Goal: Information Seeking & Learning: Learn about a topic

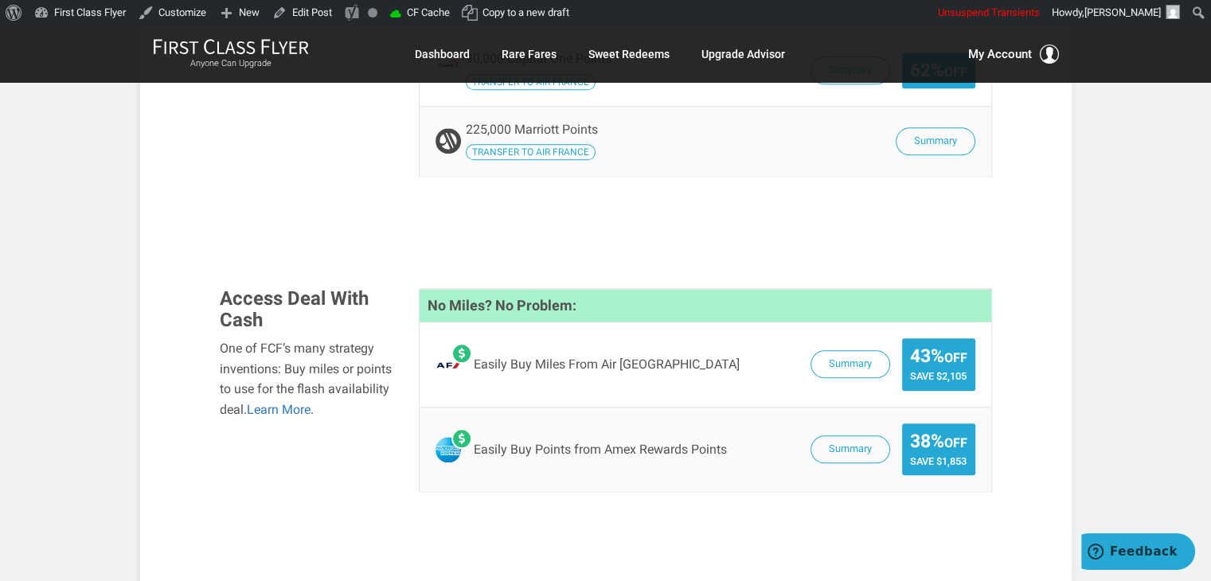
scroll to position [1525, 0]
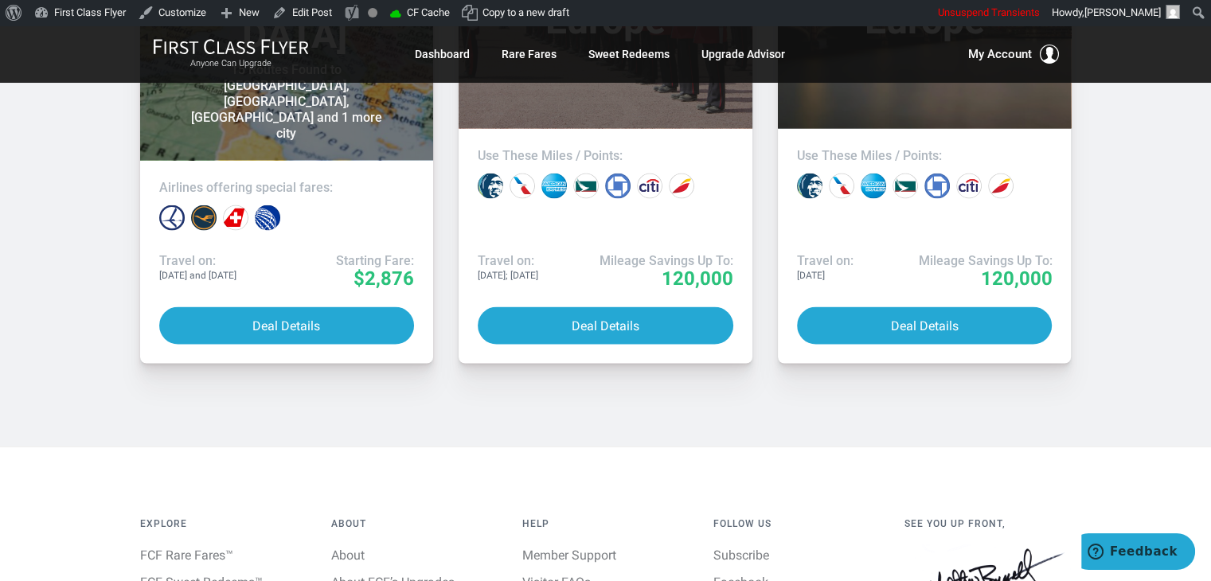
scroll to position [3050, 0]
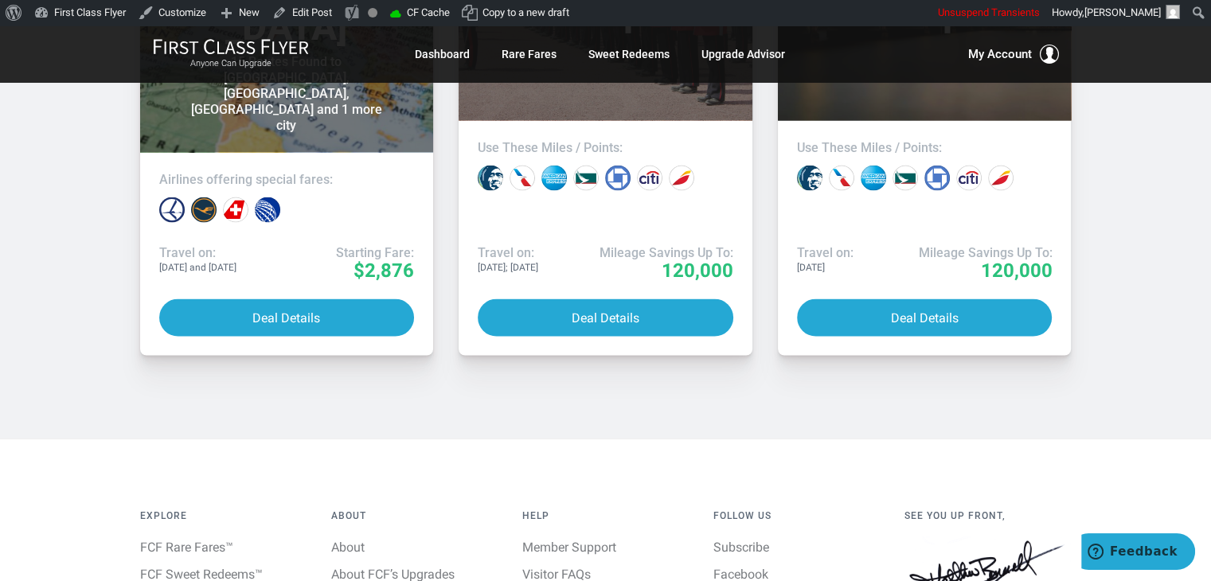
drag, startPoint x: 1115, startPoint y: 146, endPoint x: 1128, endPoint y: 149, distance: 13.1
click at [1128, 149] on div "Recent Deals More Deals [DATE] Business Class Europe & [GEOGRAPHIC_DATA] 15 Rou…" at bounding box center [605, 74] width 1211 height 730
click at [1112, 166] on div "Recent Deals More Deals [DATE] Business Class Europe & [GEOGRAPHIC_DATA] 15 Rou…" at bounding box center [605, 74] width 1211 height 730
drag, startPoint x: 1112, startPoint y: 166, endPoint x: 1129, endPoint y: 173, distance: 18.6
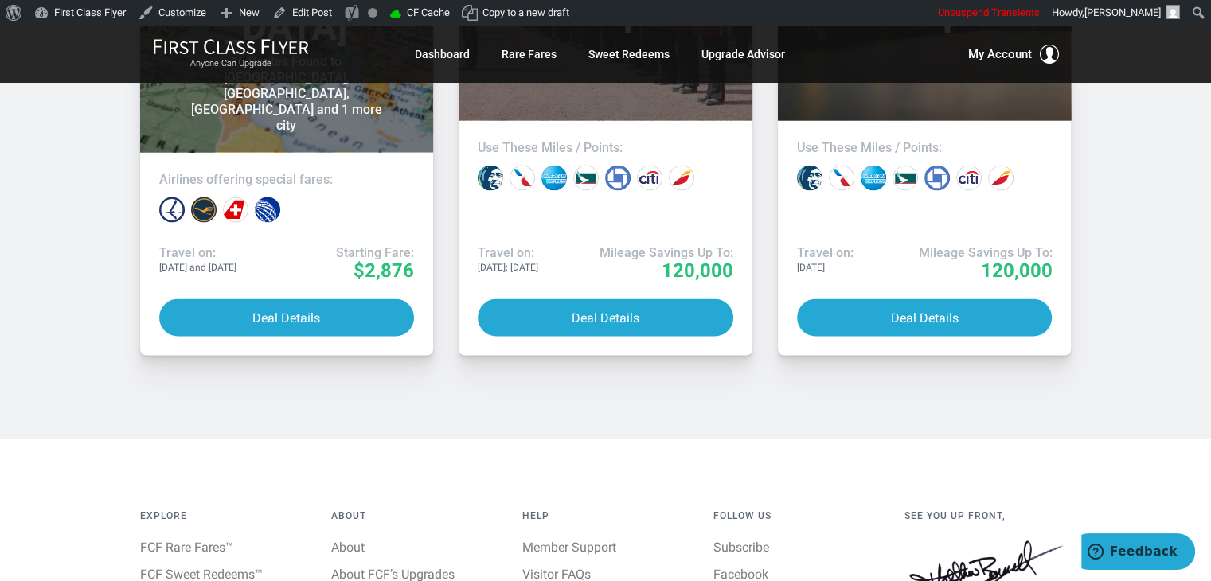
click at [1129, 173] on div "Recent Deals More Deals [DATE] Business Class Europe & [GEOGRAPHIC_DATA] 15 Rou…" at bounding box center [605, 74] width 1211 height 730
drag, startPoint x: 1129, startPoint y: 173, endPoint x: 1135, endPoint y: 163, distance: 11.1
click at [1135, 163] on div "Recent Deals More Deals [DATE] Business Class Europe & [GEOGRAPHIC_DATA] 15 Rou…" at bounding box center [605, 74] width 1211 height 730
click at [1118, 229] on div "Recent Deals More Deals [DATE] Business Class Europe & [GEOGRAPHIC_DATA] 15 Rou…" at bounding box center [605, 74] width 1211 height 730
drag, startPoint x: 1118, startPoint y: 229, endPoint x: 1136, endPoint y: 174, distance: 57.7
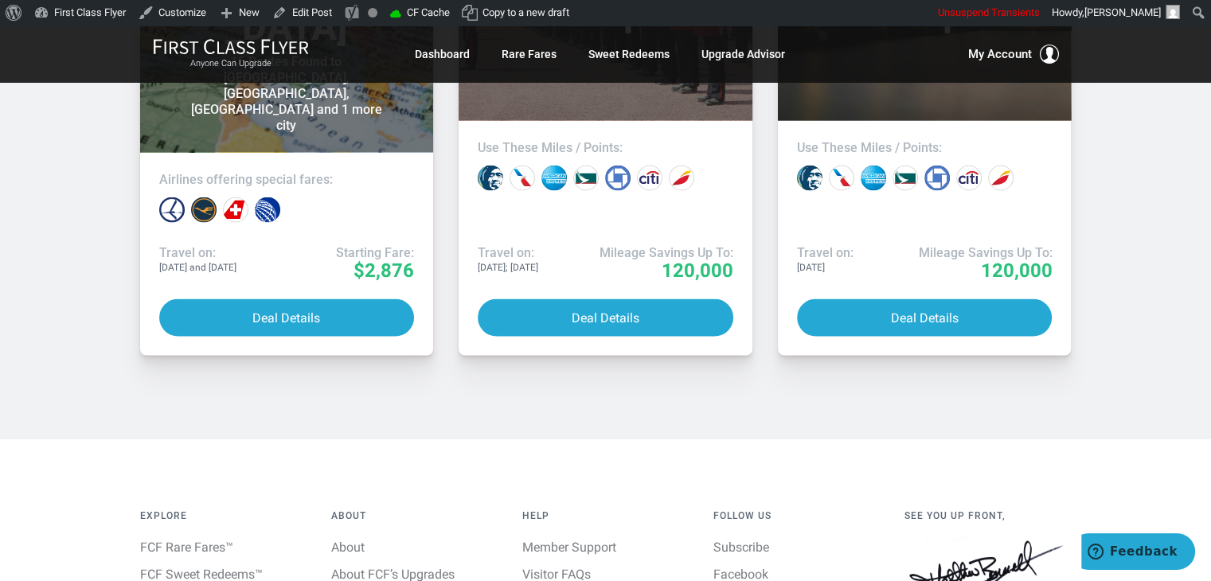
click at [1136, 174] on div "Recent Deals More Deals [DATE] Business Class Europe & [GEOGRAPHIC_DATA] 15 Rou…" at bounding box center [605, 74] width 1211 height 730
drag, startPoint x: 1136, startPoint y: 174, endPoint x: 1150, endPoint y: 156, distance: 22.6
click at [1150, 156] on div "Recent Deals More Deals [DATE] Business Class Europe & [GEOGRAPHIC_DATA] 15 Rou…" at bounding box center [605, 74] width 1211 height 730
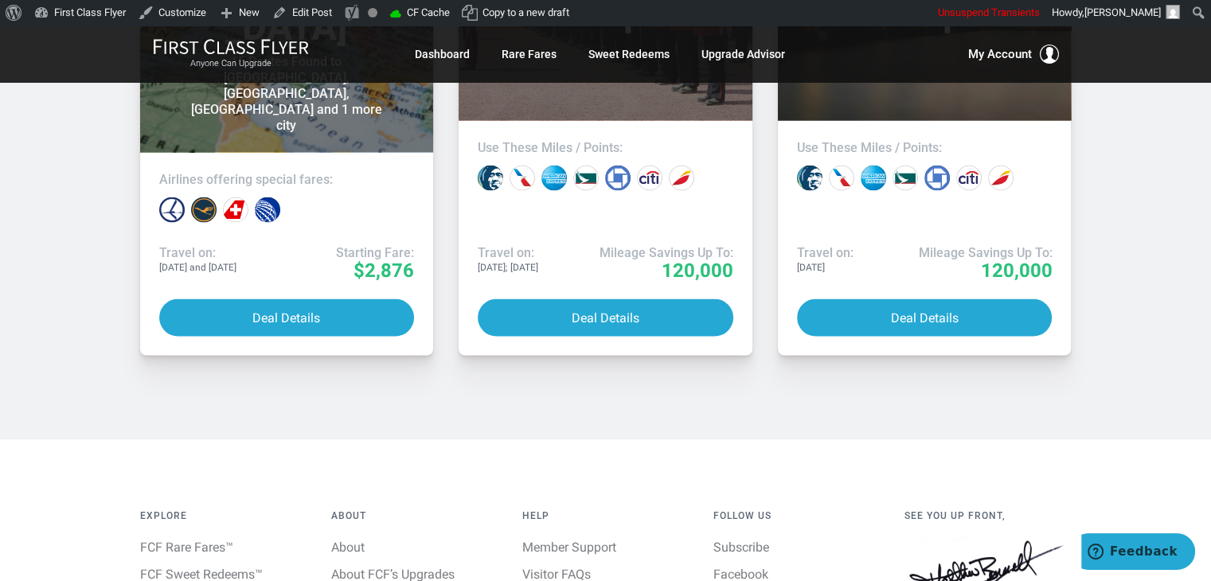
click at [1150, 156] on div "Recent Deals More Deals [DATE] Business Class Europe & [GEOGRAPHIC_DATA] 15 Rou…" at bounding box center [605, 74] width 1211 height 730
click at [426, 241] on div "Recent Deals More Deals [DATE] Business Class Europe & [GEOGRAPHIC_DATA] 15 Rou…" at bounding box center [605, 74] width 1211 height 730
click at [416, 240] on div "Recent Deals More Deals [DATE] Business Class Europe & [GEOGRAPHIC_DATA] 15 Rou…" at bounding box center [605, 74] width 1211 height 730
click at [205, 239] on div "Recent Deals More Deals [DATE] Business Class Europe & [GEOGRAPHIC_DATA] 15 Rou…" at bounding box center [605, 74] width 1211 height 730
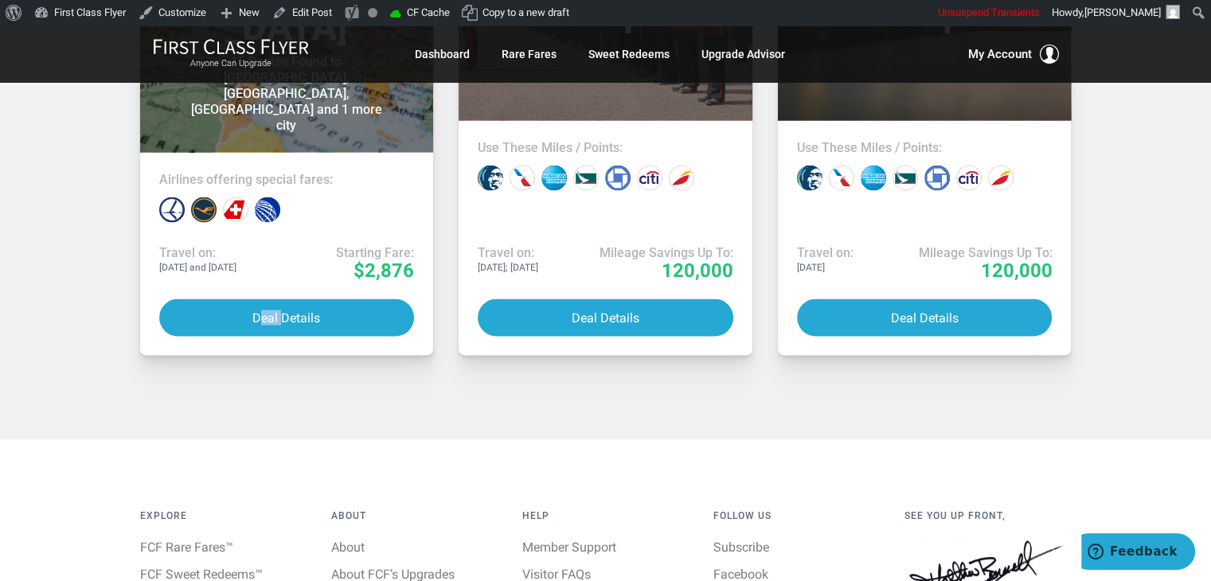
click at [205, 239] on div "Recent Deals More Deals [DATE] Business Class Europe & [GEOGRAPHIC_DATA] 15 Rou…" at bounding box center [605, 74] width 1211 height 730
click at [150, 246] on div "Recent Deals More Deals [DATE] Business Class Europe & [GEOGRAPHIC_DATA] 15 Rou…" at bounding box center [605, 74] width 1211 height 730
drag, startPoint x: 150, startPoint y: 246, endPoint x: 91, endPoint y: 234, distance: 60.1
click at [91, 234] on div "Recent Deals More Deals [DATE] Business Class Europe & [GEOGRAPHIC_DATA] 15 Rou…" at bounding box center [605, 74] width 1211 height 730
drag, startPoint x: 91, startPoint y: 234, endPoint x: 76, endPoint y: 177, distance: 59.1
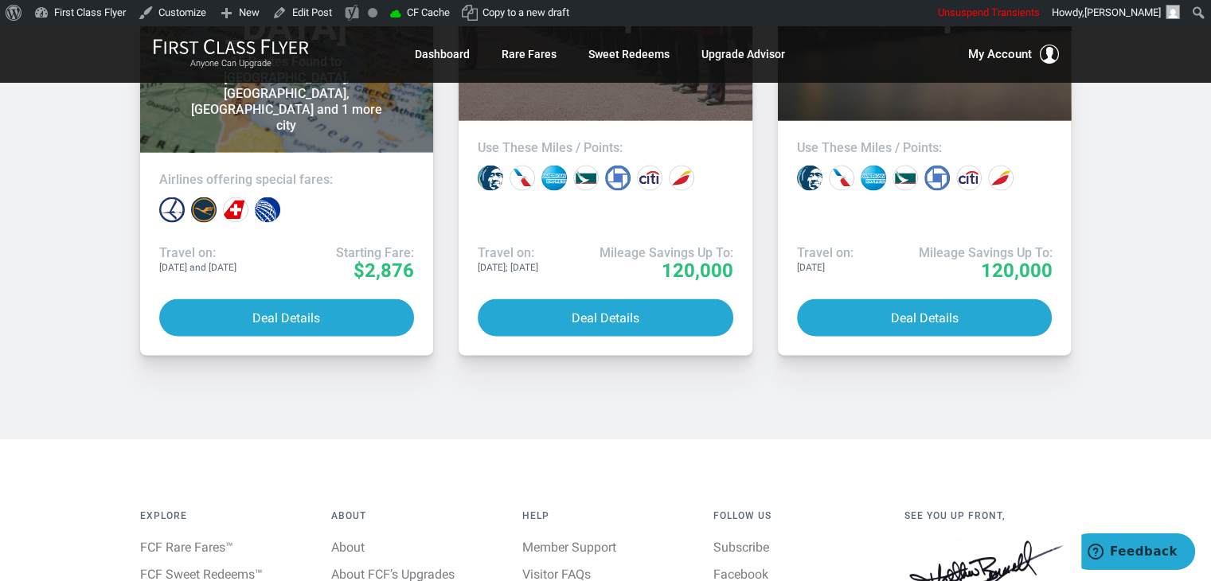
click at [76, 177] on div "Recent Deals More Deals [DATE] Business Class Europe & [GEOGRAPHIC_DATA] 15 Rou…" at bounding box center [605, 74] width 1211 height 730
drag, startPoint x: 76, startPoint y: 177, endPoint x: 64, endPoint y: 154, distance: 26.4
click at [64, 154] on div "Recent Deals More Deals [DATE] Business Class Europe & [GEOGRAPHIC_DATA] 15 Rou…" at bounding box center [605, 74] width 1211 height 730
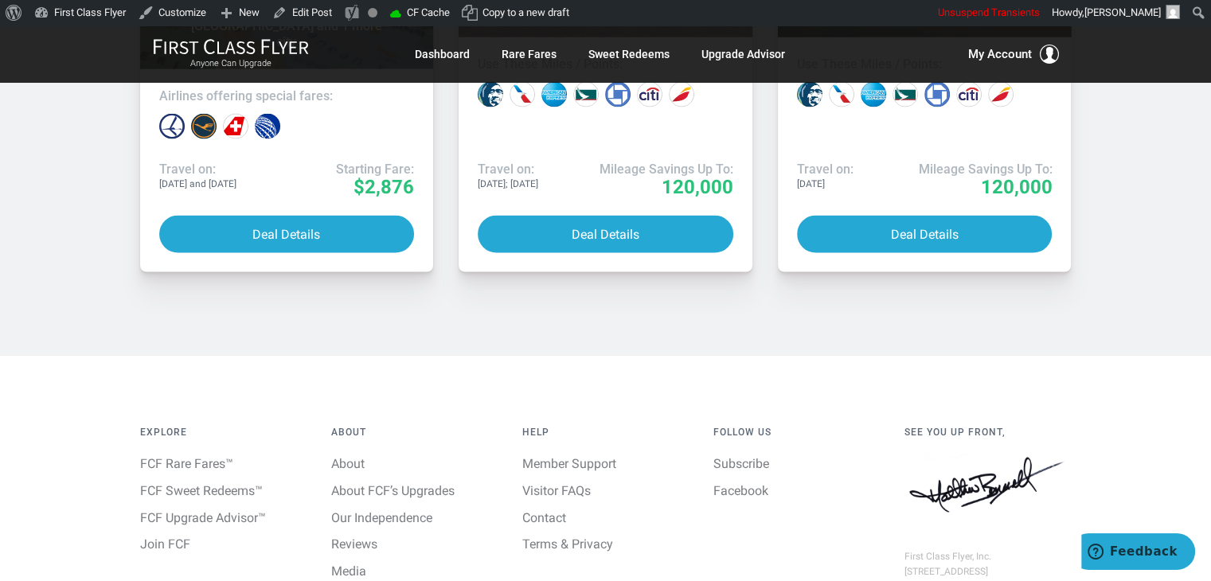
scroll to position [3135, 0]
click at [65, 354] on div "Explore FCF Rare Fares™ FCF Sweet Redeems™ FCF Upgrade Advisor™ Join FCF About …" at bounding box center [605, 521] width 1211 height 335
drag, startPoint x: 467, startPoint y: 518, endPoint x: 443, endPoint y: 531, distance: 27.8
click at [443, 531] on footer "Explore FCF Rare Fares™ FCF Sweet Redeems™ FCF Upgrade Advisor™ Join FCF About …" at bounding box center [605, 550] width 1211 height 393
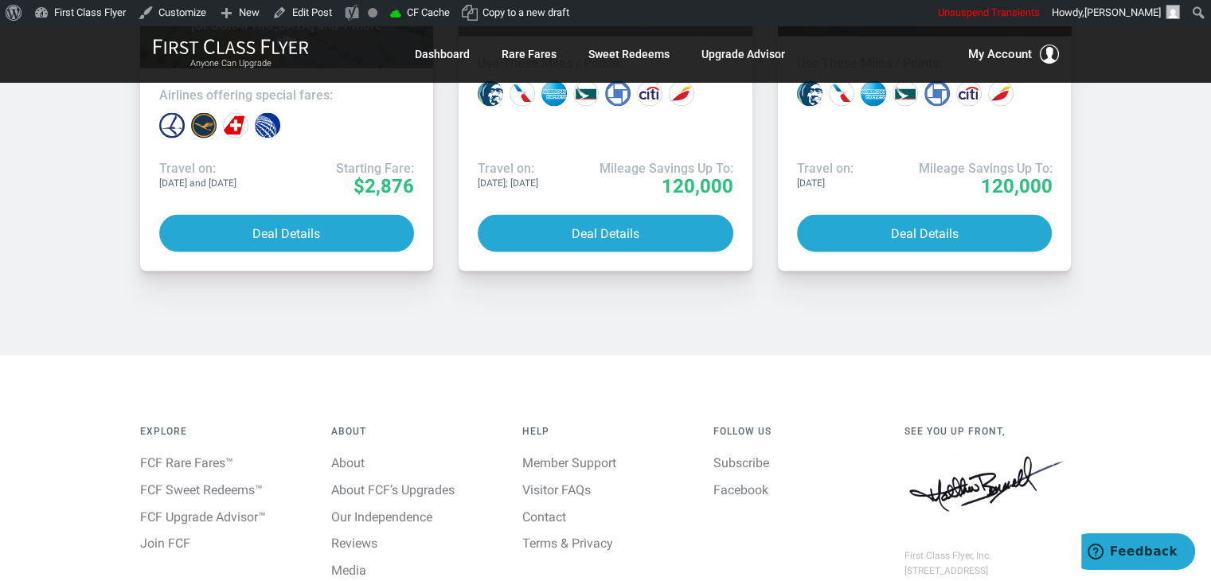
drag, startPoint x: 621, startPoint y: 166, endPoint x: 567, endPoint y: 141, distance: 59.9
drag, startPoint x: 566, startPoint y: 141, endPoint x: 539, endPoint y: 148, distance: 28.0
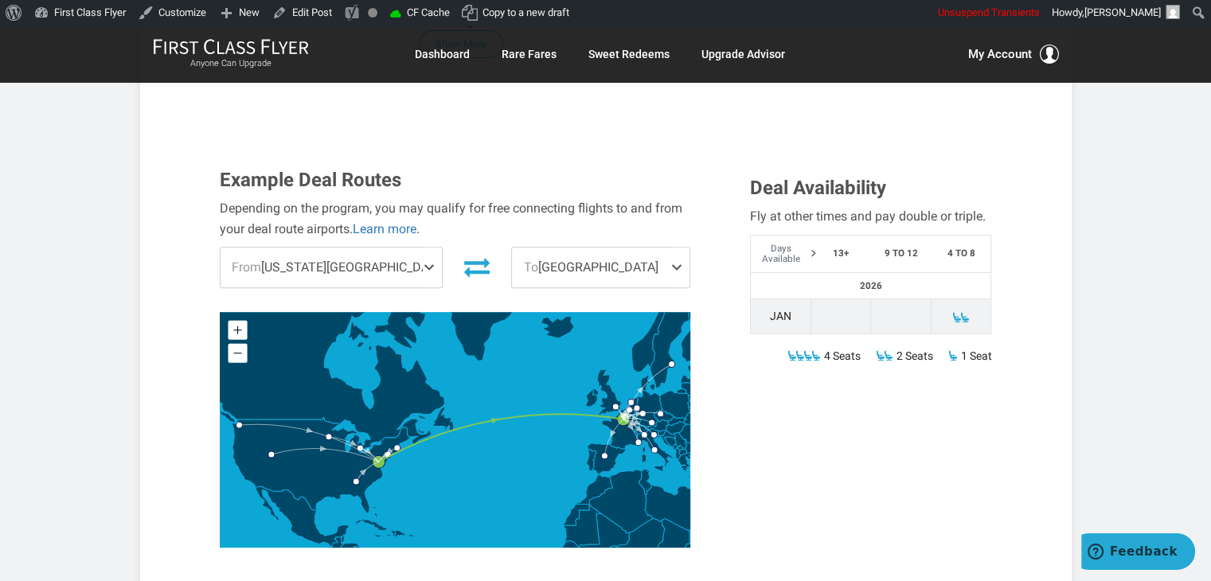
scroll to position [590, 0]
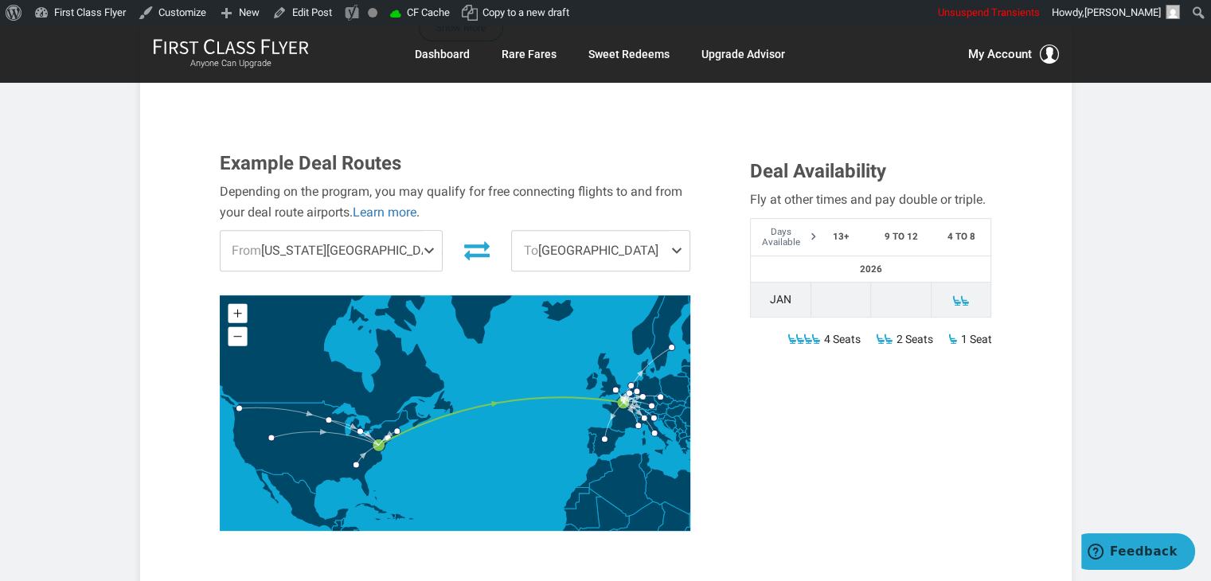
click at [839, 26] on div "Anyone Can Upgrade Dashboard Rare Fares Sweet Redeems Upgrade Advisor Profile L…" at bounding box center [605, 53] width 1211 height 57
drag, startPoint x: 839, startPoint y: 26, endPoint x: 848, endPoint y: 25, distance: 8.8
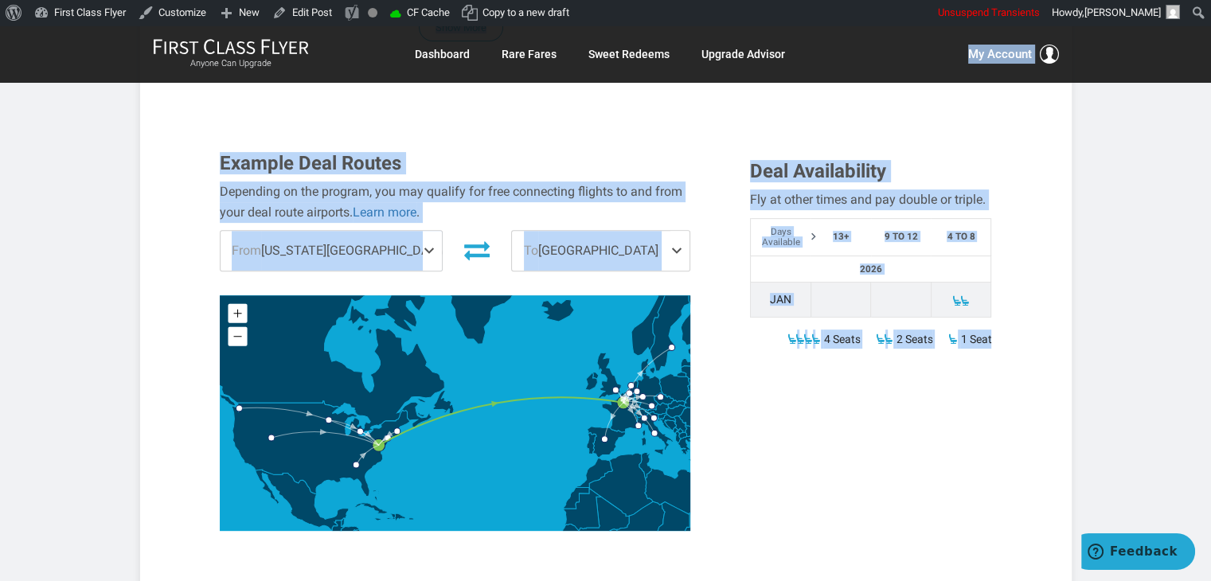
drag, startPoint x: 848, startPoint y: 25, endPoint x: 859, endPoint y: 20, distance: 11.8
click at [859, 20] on div "Skip to toolbar About WordPress About WordPress [DOMAIN_NAME] Documentation Sup…" at bounding box center [605, 12] width 1211 height 25
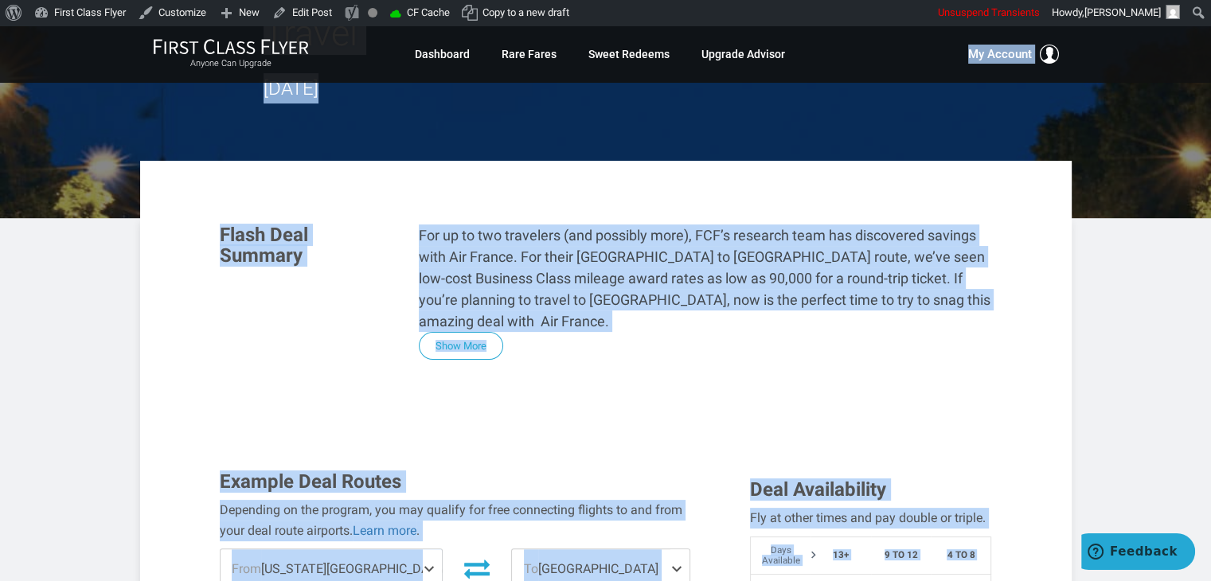
scroll to position [0, 0]
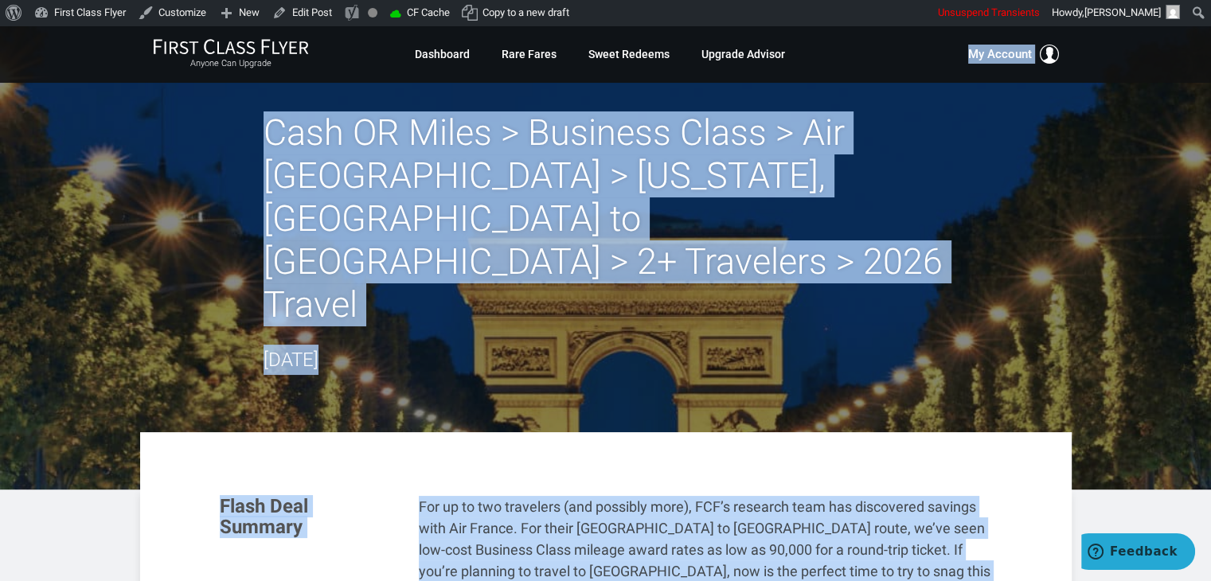
click at [859, 20] on div "Skip to toolbar About WordPress About WordPress [DOMAIN_NAME] Documentation Sup…" at bounding box center [605, 12] width 1211 height 25
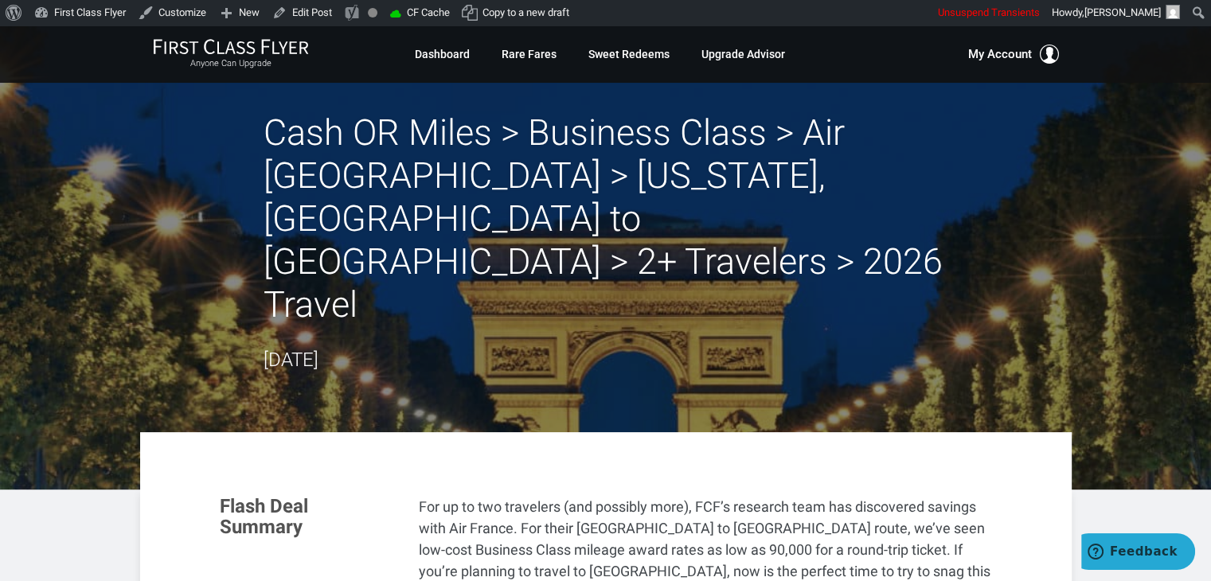
click at [859, 20] on div "Skip to toolbar About WordPress About WordPress [DOMAIN_NAME] Documentation Sup…" at bounding box center [605, 12] width 1211 height 25
click at [1093, 181] on header "Cash OR Miles > Business Class > Air [GEOGRAPHIC_DATA] > [US_STATE], [GEOGRAPHI…" at bounding box center [605, 257] width 1211 height 464
drag, startPoint x: 1093, startPoint y: 181, endPoint x: 1117, endPoint y: 193, distance: 26.0
click at [1117, 193] on header "Cash OR Miles > Business Class > Air [GEOGRAPHIC_DATA] > [US_STATE], [GEOGRAPHI…" at bounding box center [605, 257] width 1211 height 464
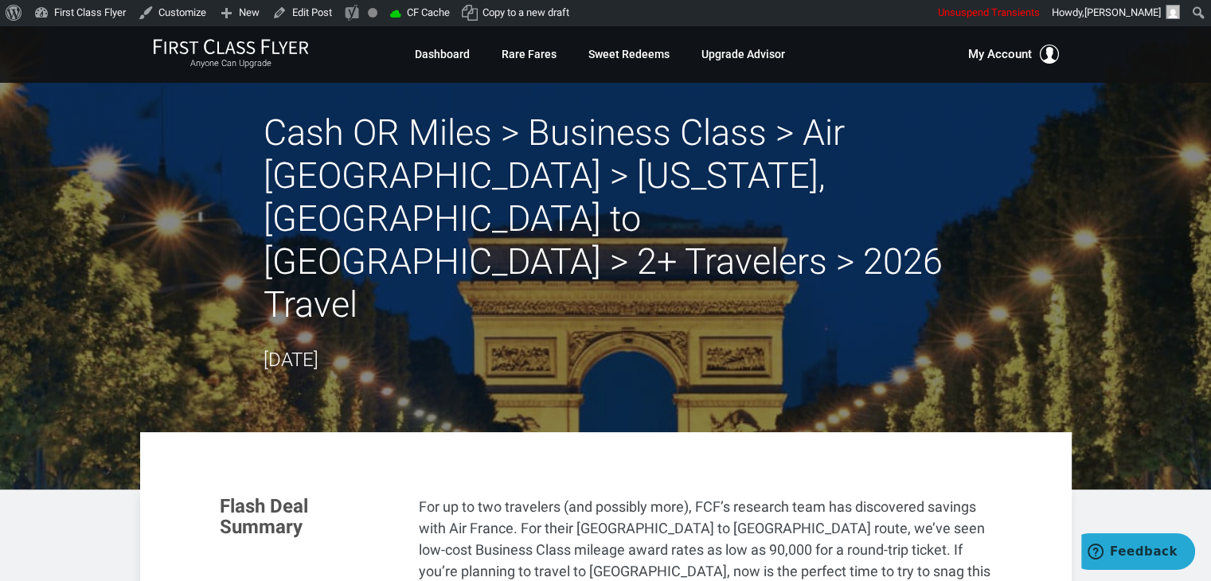
drag, startPoint x: 1117, startPoint y: 193, endPoint x: 1160, endPoint y: 225, distance: 54.2
click at [1160, 225] on header "Cash OR Miles > Business Class > Air [GEOGRAPHIC_DATA] > [US_STATE], [GEOGRAPHI…" at bounding box center [605, 257] width 1211 height 464
click at [1037, 154] on div "Cash OR Miles > Business Class > Air [GEOGRAPHIC_DATA] > [US_STATE], [GEOGRAPHI…" at bounding box center [606, 243] width 932 height 264
drag, startPoint x: 1037, startPoint y: 154, endPoint x: 1058, endPoint y: 176, distance: 30.4
click at [1058, 176] on div "Cash OR Miles > Business Class > Air [GEOGRAPHIC_DATA] > [US_STATE], [GEOGRAPHI…" at bounding box center [606, 243] width 932 height 264
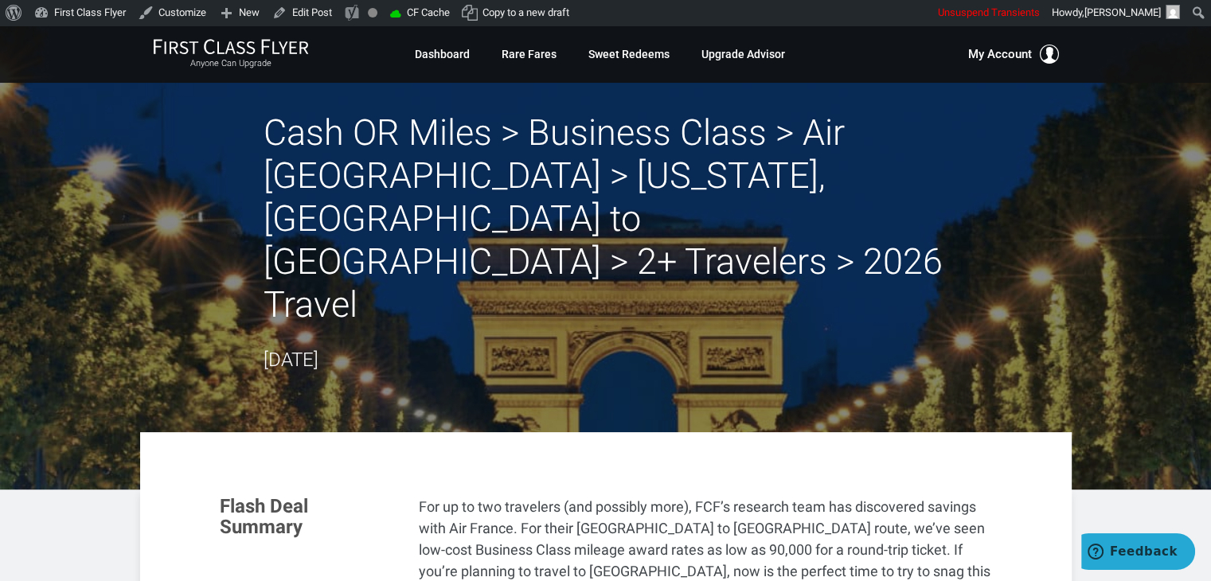
click at [1134, 180] on header "Cash OR Miles > Business Class > Air [GEOGRAPHIC_DATA] > [US_STATE], [GEOGRAPHI…" at bounding box center [605, 257] width 1211 height 464
click at [1136, 209] on header "Cash OR Miles > Business Class > Air [GEOGRAPHIC_DATA] > [US_STATE], [GEOGRAPHI…" at bounding box center [605, 257] width 1211 height 464
click at [1137, 227] on header "Cash OR Miles > Business Class > Air [GEOGRAPHIC_DATA] > [US_STATE], [GEOGRAPHI…" at bounding box center [605, 257] width 1211 height 464
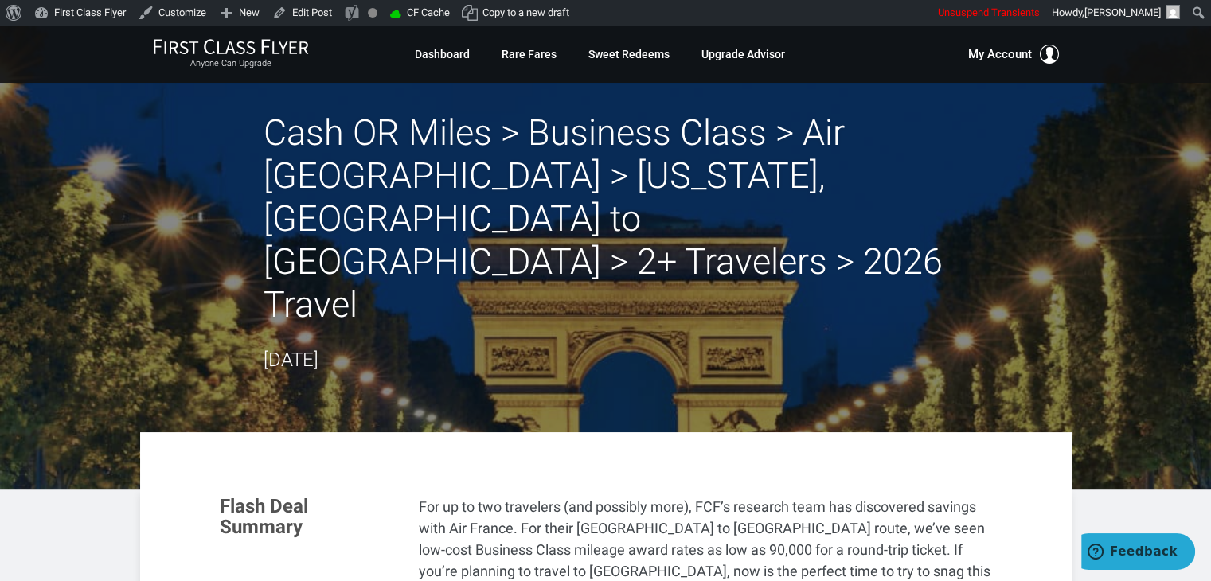
click at [823, 13] on div "Skip to toolbar About WordPress About WordPress [DOMAIN_NAME] Documentation Sup…" at bounding box center [605, 12] width 1211 height 25
drag, startPoint x: 823, startPoint y: 13, endPoint x: 844, endPoint y: 14, distance: 20.7
click at [844, 14] on div "Skip to toolbar About WordPress About WordPress [DOMAIN_NAME] Documentation Sup…" at bounding box center [605, 12] width 1211 height 25
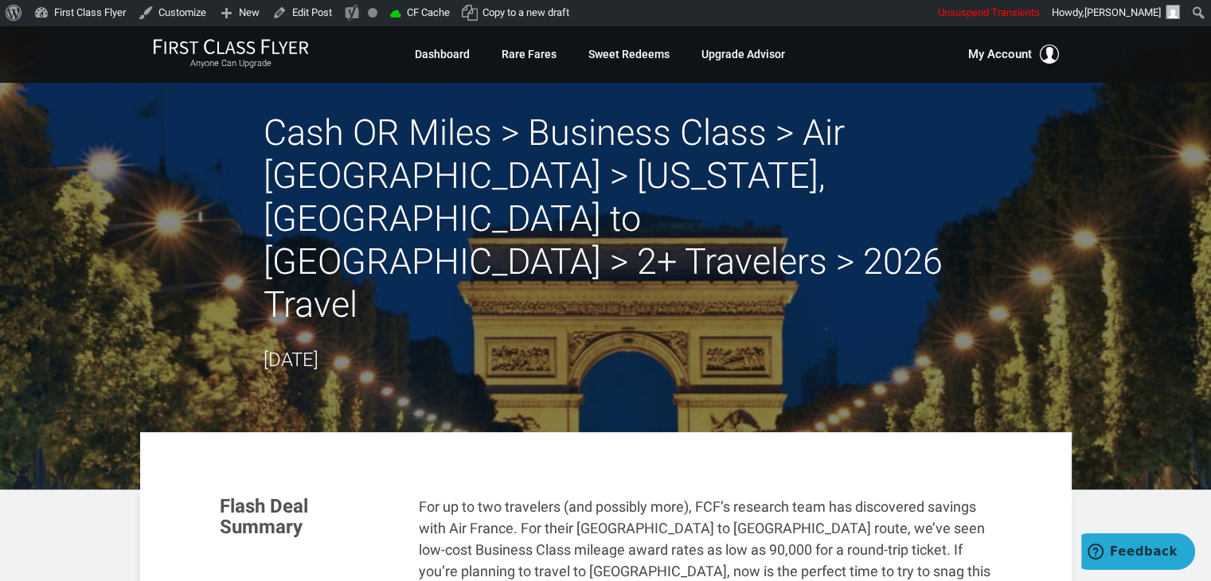
click at [844, 14] on div "Skip to toolbar About WordPress About WordPress [DOMAIN_NAME] Documentation Sup…" at bounding box center [605, 12] width 1211 height 25
click at [811, 10] on div "Skip to toolbar About WordPress About WordPress [DOMAIN_NAME] Documentation Sup…" at bounding box center [605, 12] width 1211 height 25
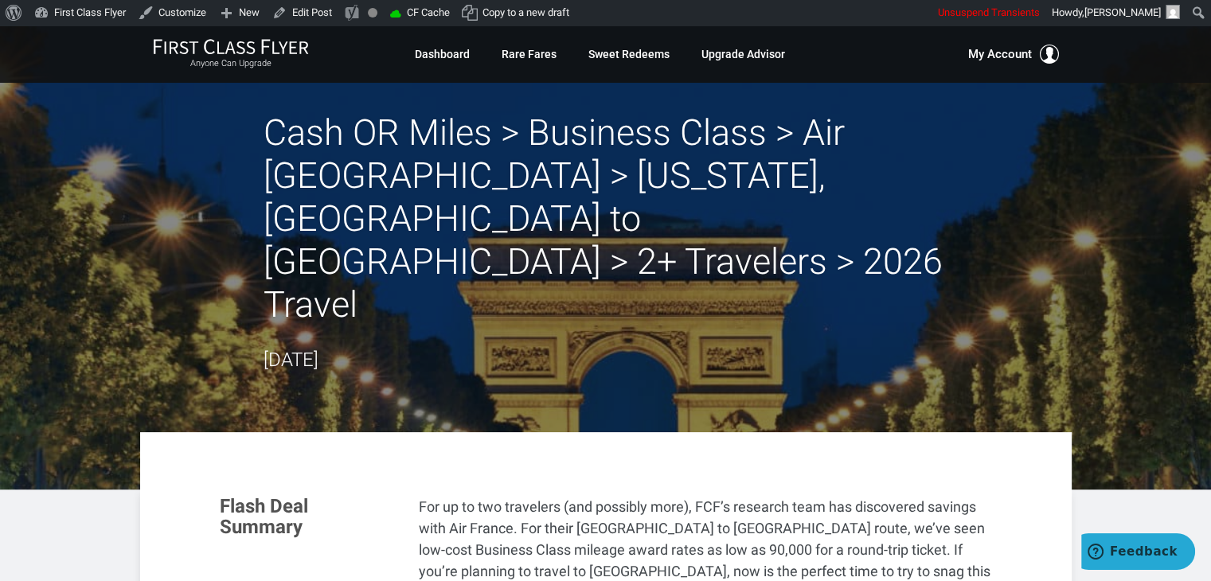
click at [1108, 316] on header "Cash OR Miles > Business Class > Air [GEOGRAPHIC_DATA] > [US_STATE], [GEOGRAPHI…" at bounding box center [605, 257] width 1211 height 464
drag, startPoint x: 1108, startPoint y: 316, endPoint x: 1140, endPoint y: 339, distance: 40.0
click at [1140, 339] on header "Cash OR Miles > Business Class > Air [GEOGRAPHIC_DATA] > [US_STATE], [GEOGRAPHI…" at bounding box center [605, 257] width 1211 height 464
drag, startPoint x: 1140, startPoint y: 339, endPoint x: 1150, endPoint y: 338, distance: 9.7
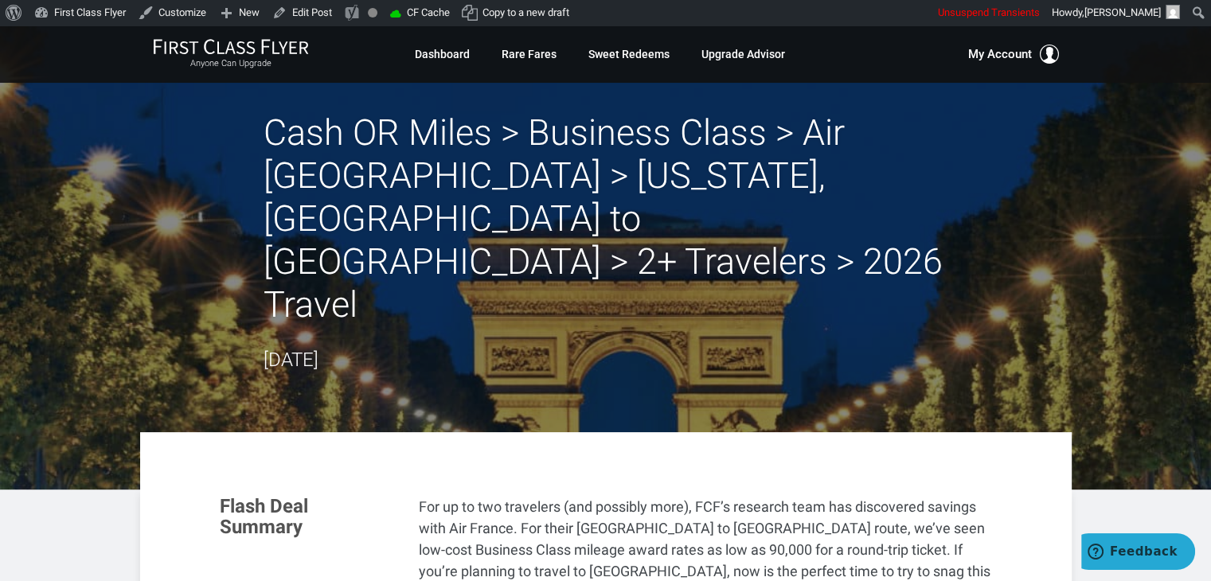
click at [1150, 338] on header "Cash OR Miles > Business Class > Air [GEOGRAPHIC_DATA] > [US_STATE], [GEOGRAPHI…" at bounding box center [605, 257] width 1211 height 464
drag, startPoint x: 16, startPoint y: 485, endPoint x: 0, endPoint y: 503, distance: 24.3
drag, startPoint x: 0, startPoint y: 503, endPoint x: 25, endPoint y: 542, distance: 45.9
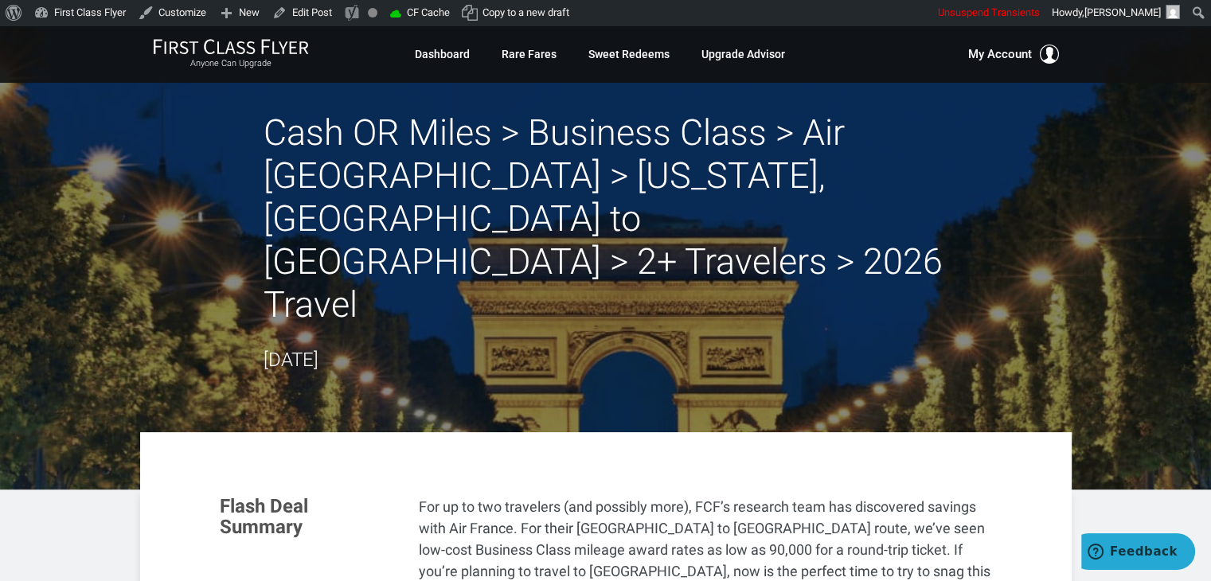
click at [111, 134] on header "Cash OR Miles > Business Class > Air [GEOGRAPHIC_DATA] > [US_STATE], [GEOGRAPHI…" at bounding box center [605, 257] width 1211 height 464
click at [80, 144] on header "Cash OR Miles > Business Class > Air [GEOGRAPHIC_DATA] > [US_STATE], [GEOGRAPHI…" at bounding box center [605, 257] width 1211 height 464
drag, startPoint x: 1026, startPoint y: 181, endPoint x: 1019, endPoint y: 226, distance: 45.8
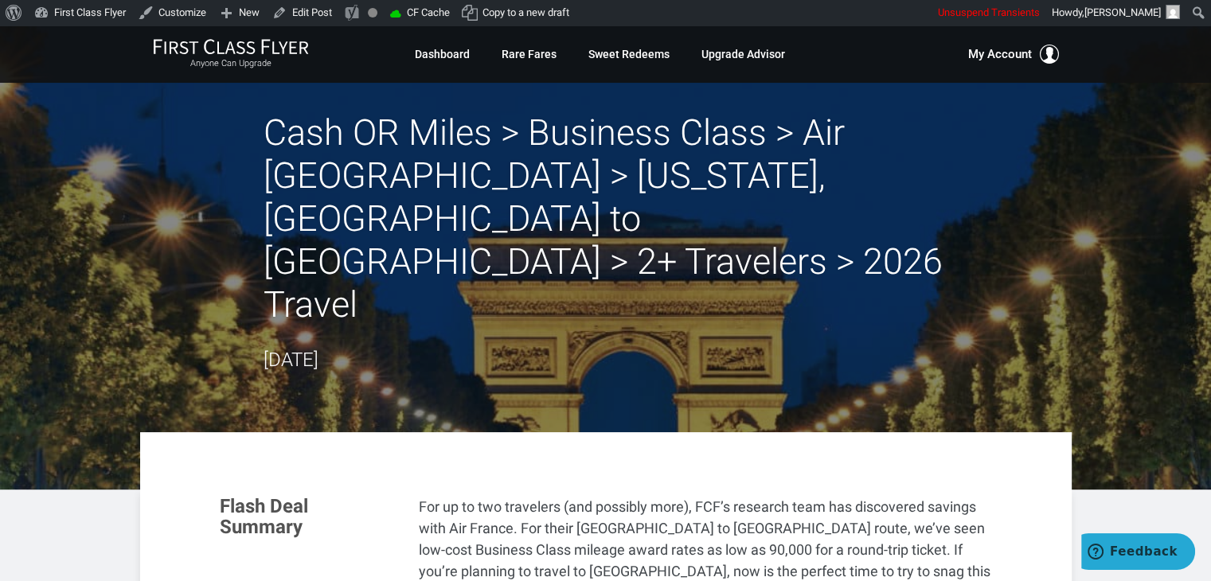
drag, startPoint x: 1019, startPoint y: 226, endPoint x: 1079, endPoint y: 214, distance: 60.9
click at [1079, 214] on header "Cash OR Miles > Business Class > Air [GEOGRAPHIC_DATA] > [US_STATE], [GEOGRAPHI…" at bounding box center [605, 257] width 1211 height 464
click at [1105, 262] on header "Cash OR Miles > Business Class > Air [GEOGRAPHIC_DATA] > [US_STATE], [GEOGRAPHI…" at bounding box center [605, 257] width 1211 height 464
drag, startPoint x: 1005, startPoint y: 246, endPoint x: 1064, endPoint y: 217, distance: 65.5
click at [1064, 217] on div "Cash OR Miles > Business Class > Air [GEOGRAPHIC_DATA] > [US_STATE], [GEOGRAPHI…" at bounding box center [606, 243] width 932 height 264
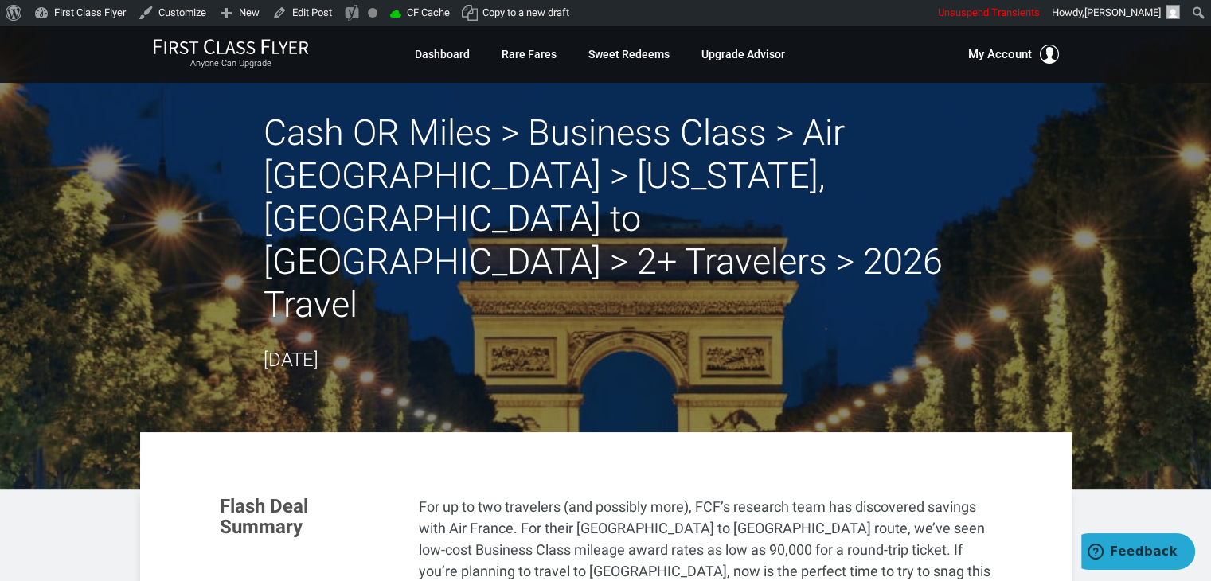
drag, startPoint x: 1015, startPoint y: 195, endPoint x: 1030, endPoint y: 186, distance: 17.9
click at [1030, 186] on div "Cash OR Miles > Business Class > Air [GEOGRAPHIC_DATA] > [US_STATE], [GEOGRAPHI…" at bounding box center [606, 243] width 932 height 264
drag, startPoint x: 1037, startPoint y: 183, endPoint x: 1078, endPoint y: 164, distance: 45.6
click at [1078, 164] on header "Cash OR Miles > Business Class > Air [GEOGRAPHIC_DATA] > [US_STATE], [GEOGRAPHI…" at bounding box center [605, 257] width 1211 height 464
drag, startPoint x: 155, startPoint y: 194, endPoint x: 138, endPoint y: 199, distance: 18.2
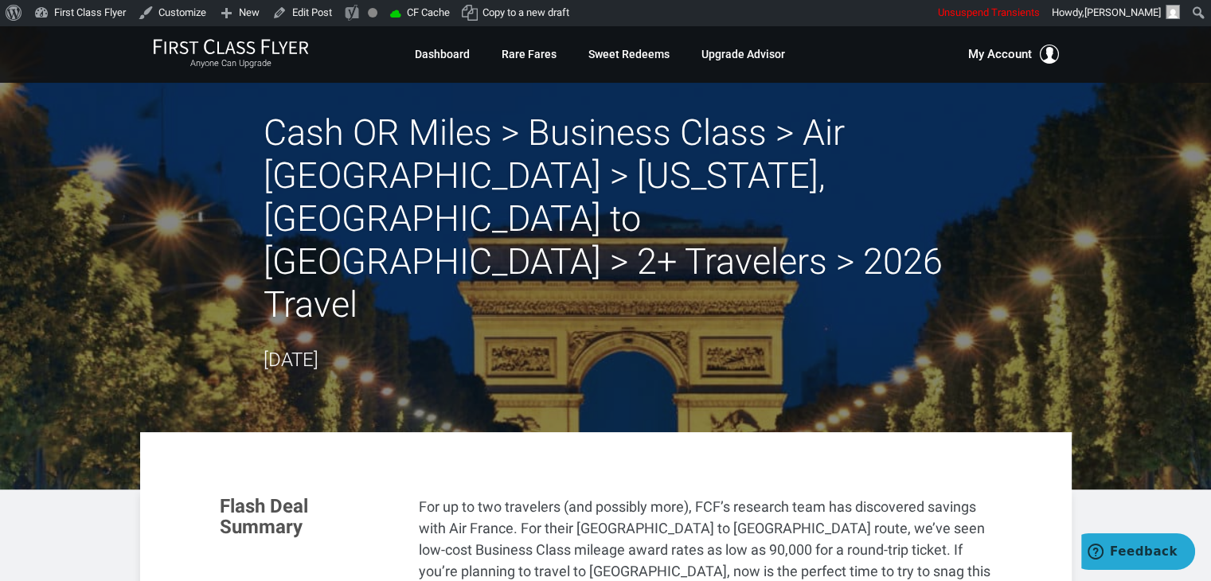
click at [138, 199] on header "Cash OR Miles > Business Class > Air [GEOGRAPHIC_DATA] > [US_STATE], [GEOGRAPHI…" at bounding box center [605, 257] width 1211 height 464
click at [129, 163] on header "Cash OR Miles > Business Class > Air [GEOGRAPHIC_DATA] > [US_STATE], [GEOGRAPHI…" at bounding box center [605, 257] width 1211 height 464
click at [126, 163] on header "Cash OR Miles > Business Class > Air [GEOGRAPHIC_DATA] > [US_STATE], [GEOGRAPHI…" at bounding box center [605, 257] width 1211 height 464
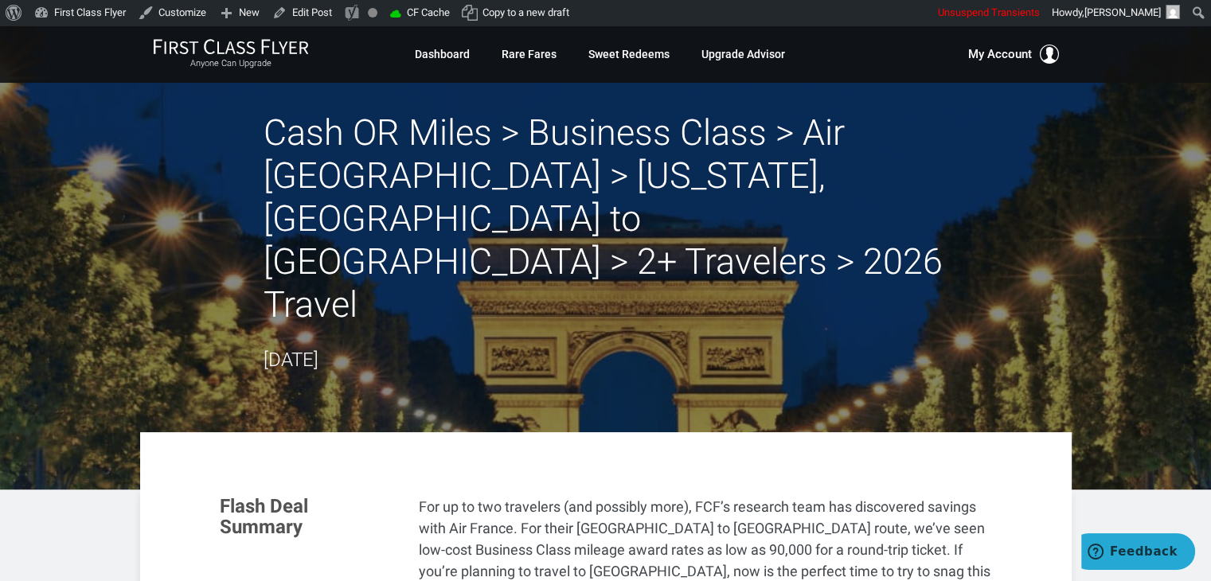
click at [126, 163] on header "Cash OR Miles > Business Class > Air [GEOGRAPHIC_DATA] > [US_STATE], [GEOGRAPHI…" at bounding box center [605, 257] width 1211 height 464
